Goal: Task Accomplishment & Management: Use online tool/utility

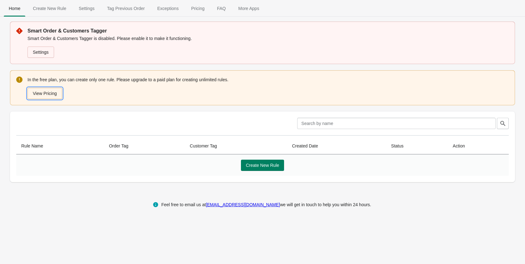
click at [60, 93] on button "View Pricing" at bounding box center [45, 93] width 35 height 11
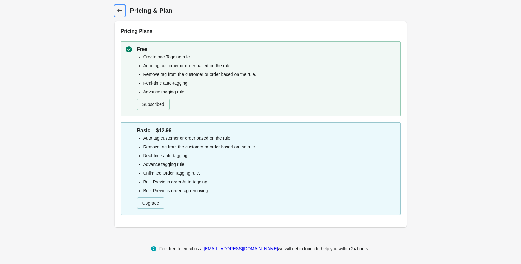
click at [122, 13] on icon at bounding box center [120, 11] width 6 height 6
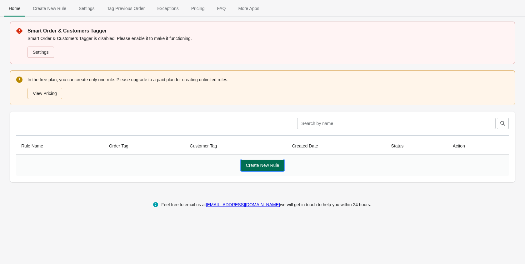
click at [248, 160] on button "Create New Rule" at bounding box center [262, 165] width 43 height 11
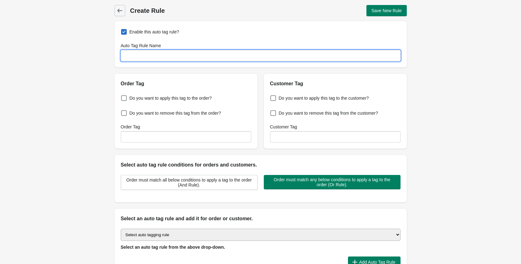
click at [147, 57] on input "Auto Tag Rule Name" at bounding box center [261, 55] width 280 height 11
type input "Print Rule"
click at [155, 99] on span "Do you want to apply this tag to the order?" at bounding box center [170, 98] width 82 height 6
click at [123, 97] on input "Do you want to apply this tag to the order?" at bounding box center [122, 96] width 0 height 0
checkbox input "true"
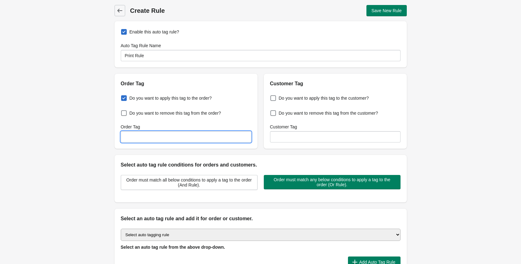
click at [213, 135] on input "Order Tag" at bounding box center [186, 136] width 130 height 11
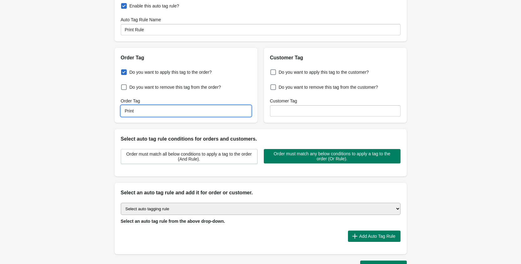
scroll to position [69, 0]
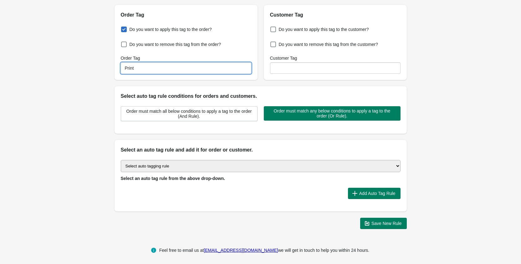
type input "Print"
click at [150, 165] on select "Select auto tagging rule Tag by order amount Tag based on the order count (Volu…" at bounding box center [261, 166] width 280 height 12
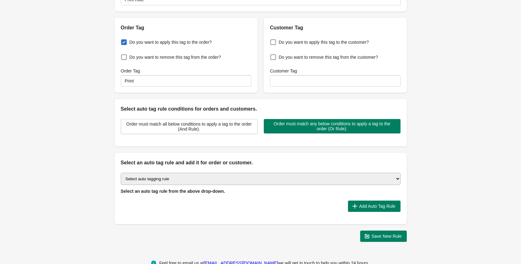
scroll to position [56, 0]
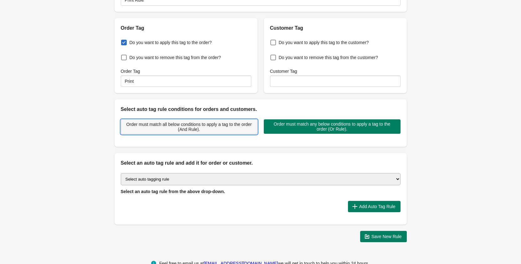
click at [209, 130] on span "Order must match all below conditions to apply a tag to the order (And Rule)." at bounding box center [189, 127] width 126 height 10
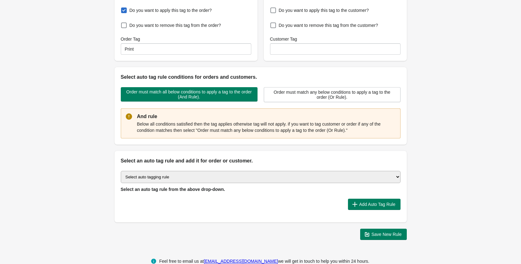
scroll to position [101, 0]
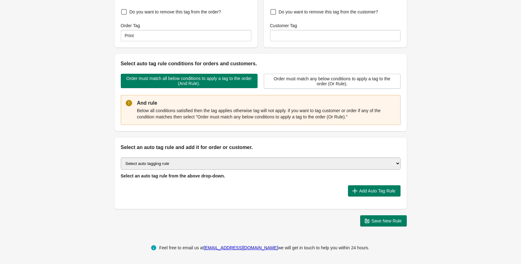
click at [238, 108] on p "Below all conditions satisfied then the tag applies otherwise tag will not appl…" at bounding box center [266, 114] width 258 height 13
click at [179, 161] on select "Select auto tagging rule Tag by order amount Tag based on the order count (Volu…" at bounding box center [261, 164] width 280 height 12
click at [149, 156] on div "Select auto tagging rule Tag by order amount Tag based on the order count (Volu…" at bounding box center [260, 180] width 292 height 58
click at [147, 163] on select "Select auto tagging rule Tag by order amount Tag based on the order count (Volu…" at bounding box center [261, 164] width 280 height 12
select select "29"
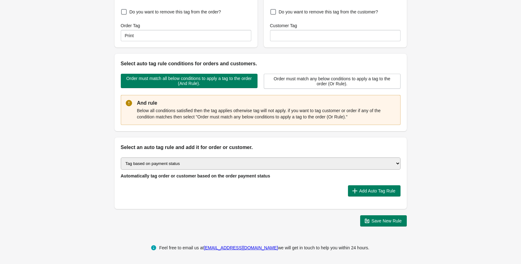
click at [266, 162] on select "Select auto tagging rule Tag by order amount Tag based on the order count (Volu…" at bounding box center [261, 164] width 280 height 12
click at [361, 191] on span "Add Auto Tag Rule" at bounding box center [377, 191] width 36 height 5
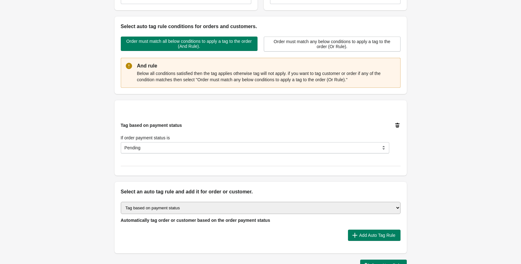
scroll to position [154, 0]
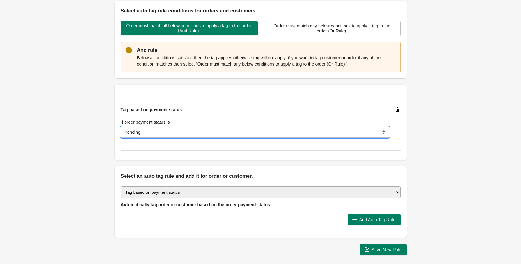
click at [186, 136] on select "Pending Authorized Partially paid Paid Partially refunded Refunded Voided" at bounding box center [255, 132] width 268 height 11
select select "18"
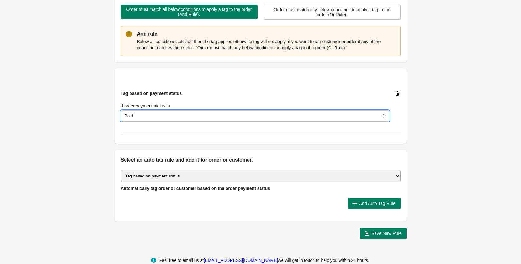
scroll to position [170, 0]
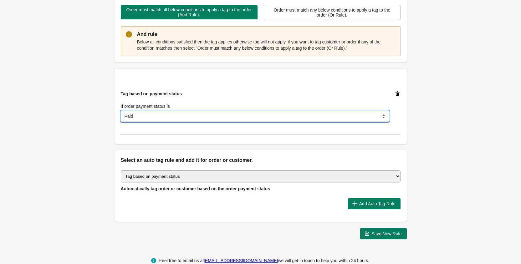
click at [174, 114] on select "Pending Authorized Partially paid Paid Partially refunded Refunded Voided" at bounding box center [255, 116] width 268 height 11
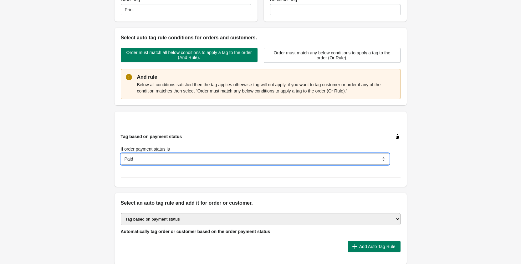
scroll to position [123, 0]
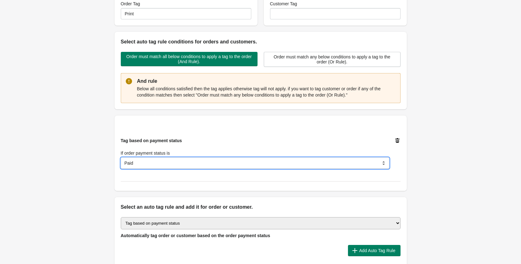
click at [207, 160] on select "Pending Authorized Partially paid Paid Partially refunded Refunded Voided" at bounding box center [255, 163] width 268 height 11
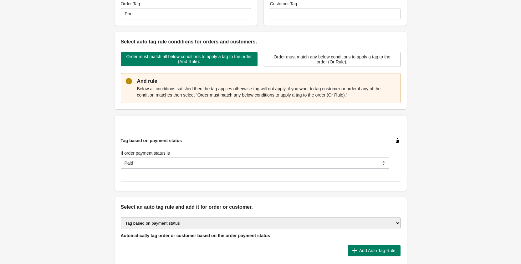
click at [314, 149] on div "Tag based on payment status If order payment status is Pending Authorized Parti…" at bounding box center [255, 153] width 268 height 31
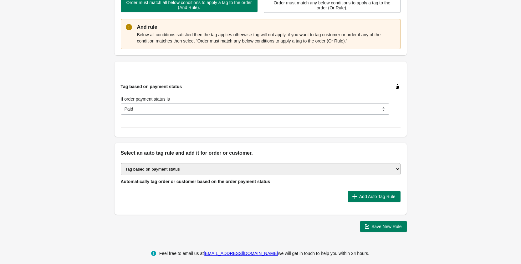
scroll to position [183, 0]
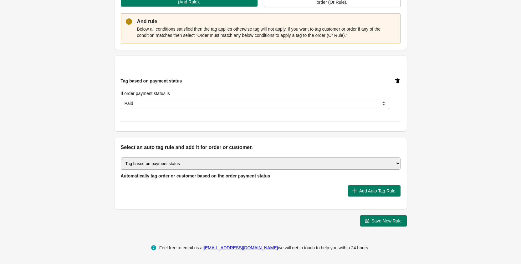
click at [393, 145] on h2 "Select an auto tag rule and add it for order or customer." at bounding box center [261, 148] width 280 height 8
click at [319, 166] on select "Select auto tagging rule Tag by order amount Tag based on the order count (Volu…" at bounding box center [261, 164] width 280 height 12
click at [281, 165] on select "Select auto tagging rule Tag by order amount Tag based on the order count (Volu…" at bounding box center [261, 164] width 280 height 12
click at [379, 194] on span "Add Auto Tag Rule" at bounding box center [374, 191] width 43 height 6
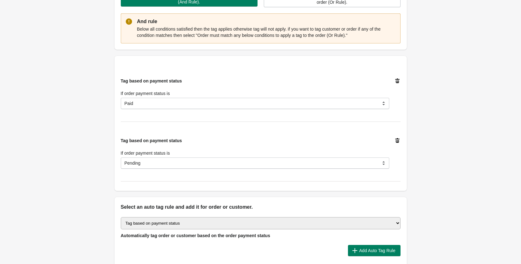
click at [391, 140] on div "Tag based on payment status If order payment status is Pending Authorized Parti…" at bounding box center [258, 151] width 285 height 36
click at [395, 140] on icon at bounding box center [397, 141] width 6 height 6
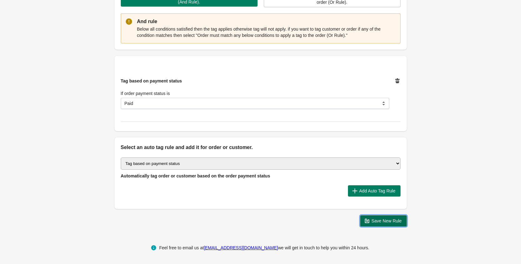
click at [383, 219] on span "Save New Rule" at bounding box center [386, 221] width 30 height 5
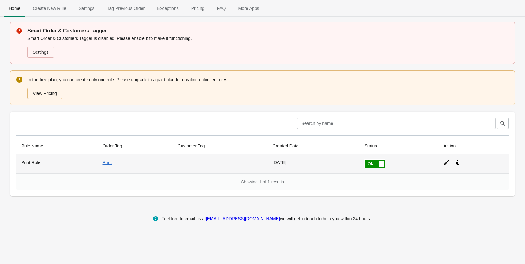
click at [251, 163] on td at bounding box center [220, 163] width 95 height 19
click at [264, 156] on td at bounding box center [220, 163] width 95 height 19
click at [446, 161] on icon at bounding box center [447, 162] width 6 height 6
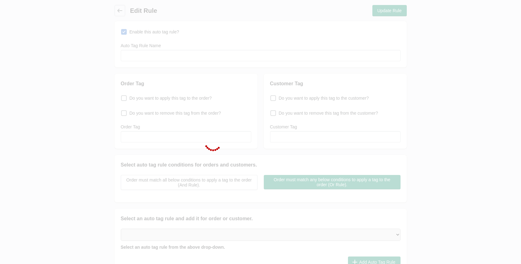
type input "Print Rule"
checkbox input "true"
type input "Print"
select select "18"
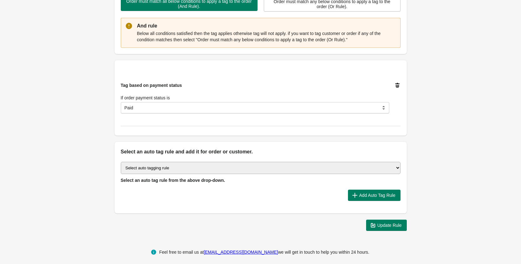
scroll to position [179, 0]
click at [184, 169] on select "Select auto tagging rule Tag by order amount Tag based on the order count (Volu…" at bounding box center [261, 168] width 280 height 12
click at [373, 190] on button "Add Auto Tag Rule" at bounding box center [374, 194] width 53 height 11
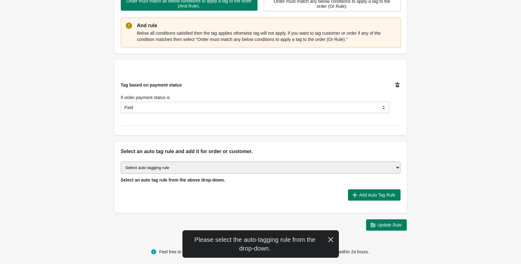
click at [228, 154] on h2 "Select an auto tag rule and add it for order or customer." at bounding box center [261, 152] width 280 height 8
click at [214, 168] on select "Select auto tagging rule Tag by order amount Tag based on the order count (Volu…" at bounding box center [261, 168] width 280 height 12
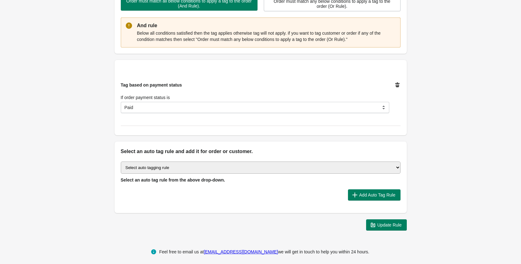
select select "29"
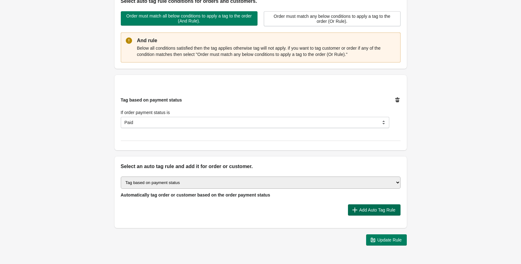
scroll to position [167, 0]
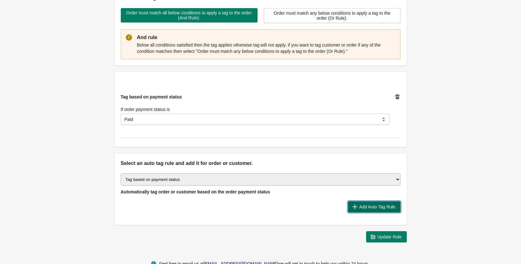
click at [383, 209] on span "Add Auto Tag Rule" at bounding box center [377, 206] width 36 height 5
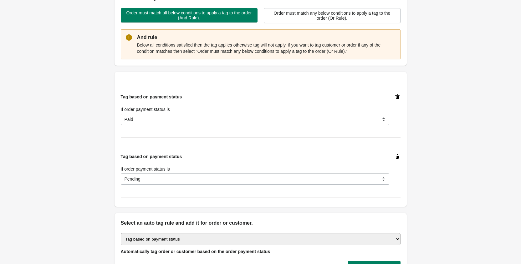
click at [396, 155] on icon at bounding box center [397, 157] width 6 height 6
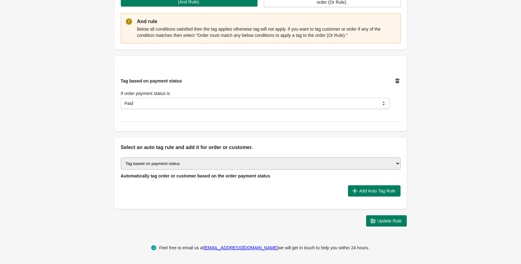
scroll to position [25, 0]
